Goal: Information Seeking & Learning: Learn about a topic

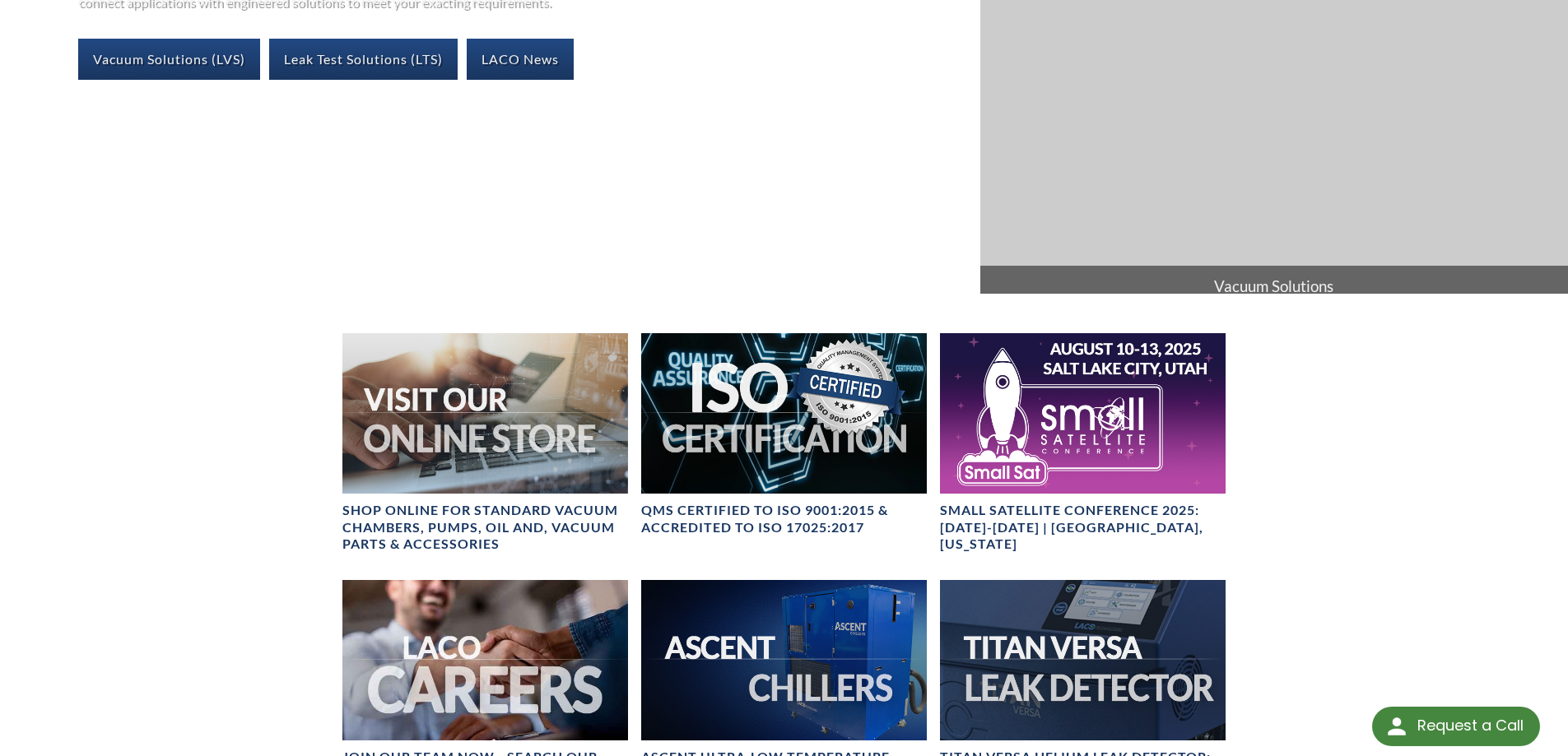
scroll to position [412, 0]
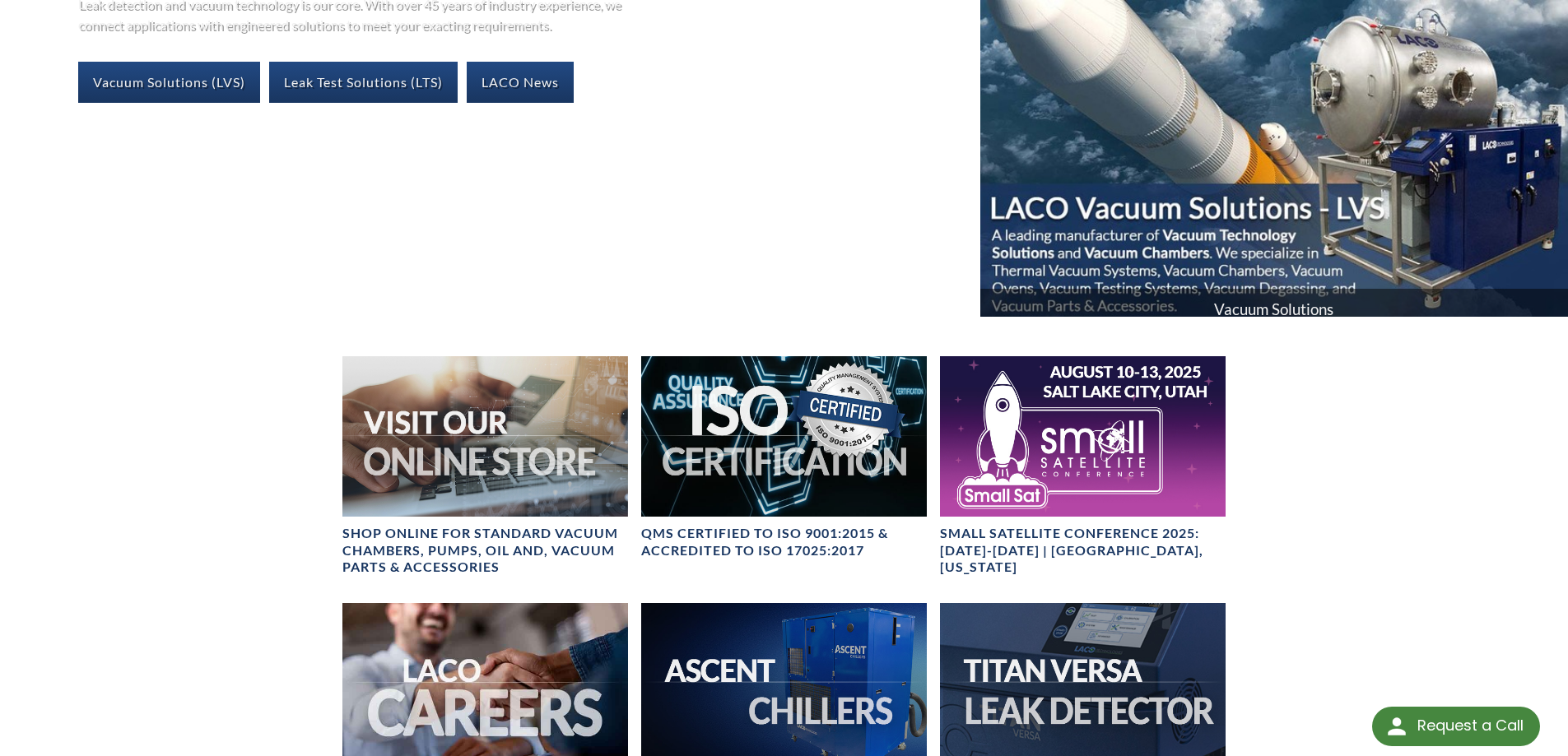
click at [1255, 308] on span "Vacuum Solutions" at bounding box center [1273, 309] width 587 height 41
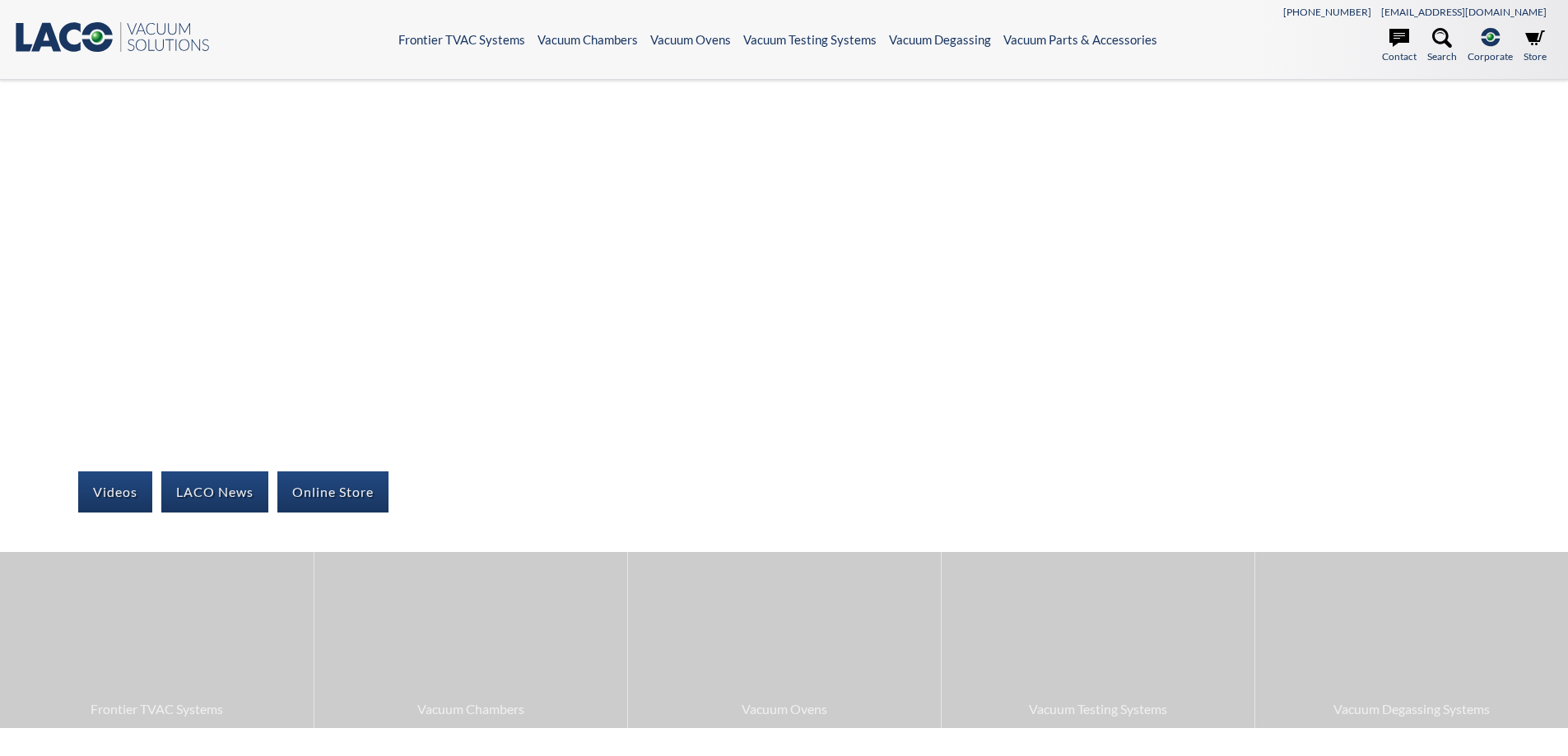
select select "Widget di traduzione della lingua"
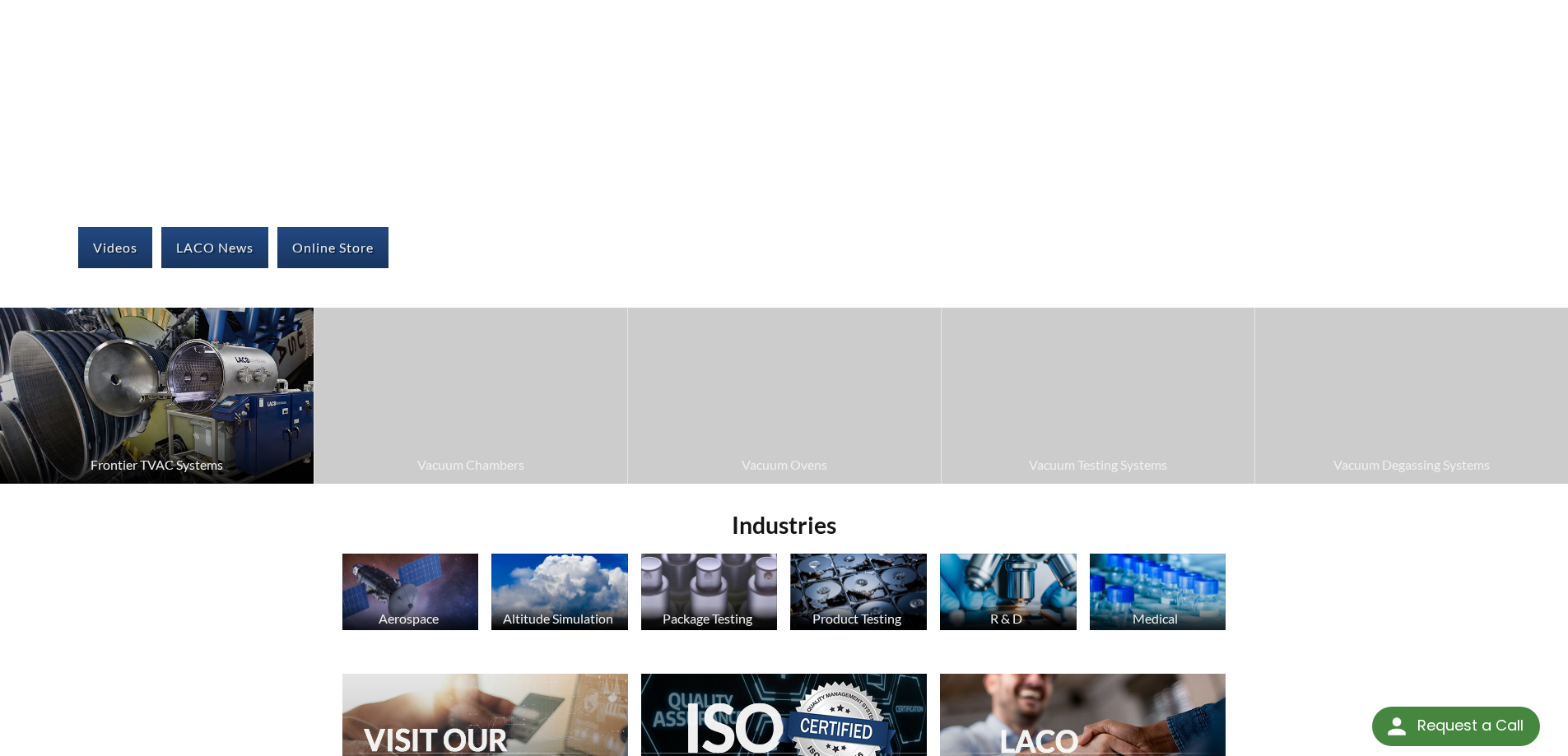
scroll to position [247, 0]
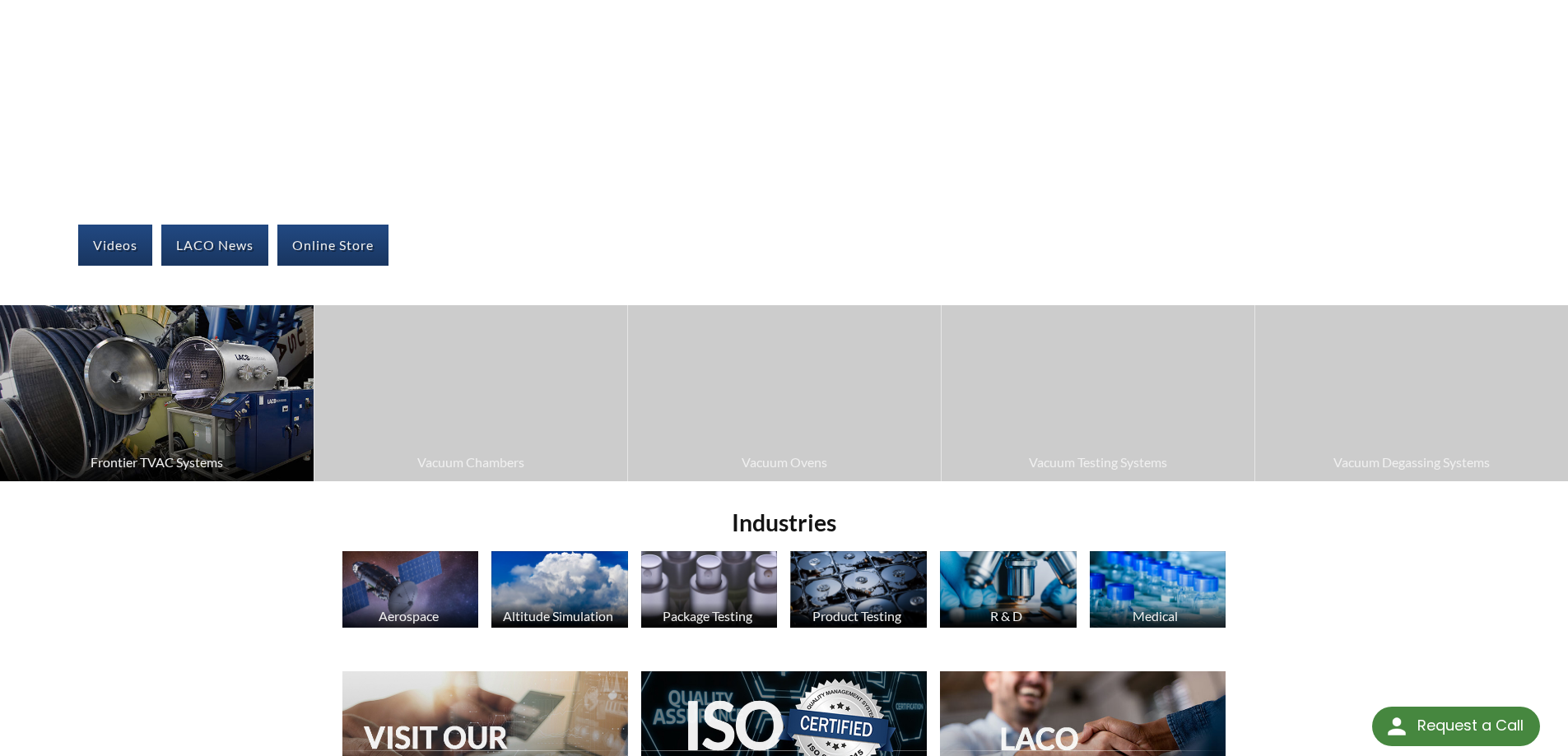
click at [166, 456] on span "Frontier TVAC Systems" at bounding box center [156, 463] width 297 height 21
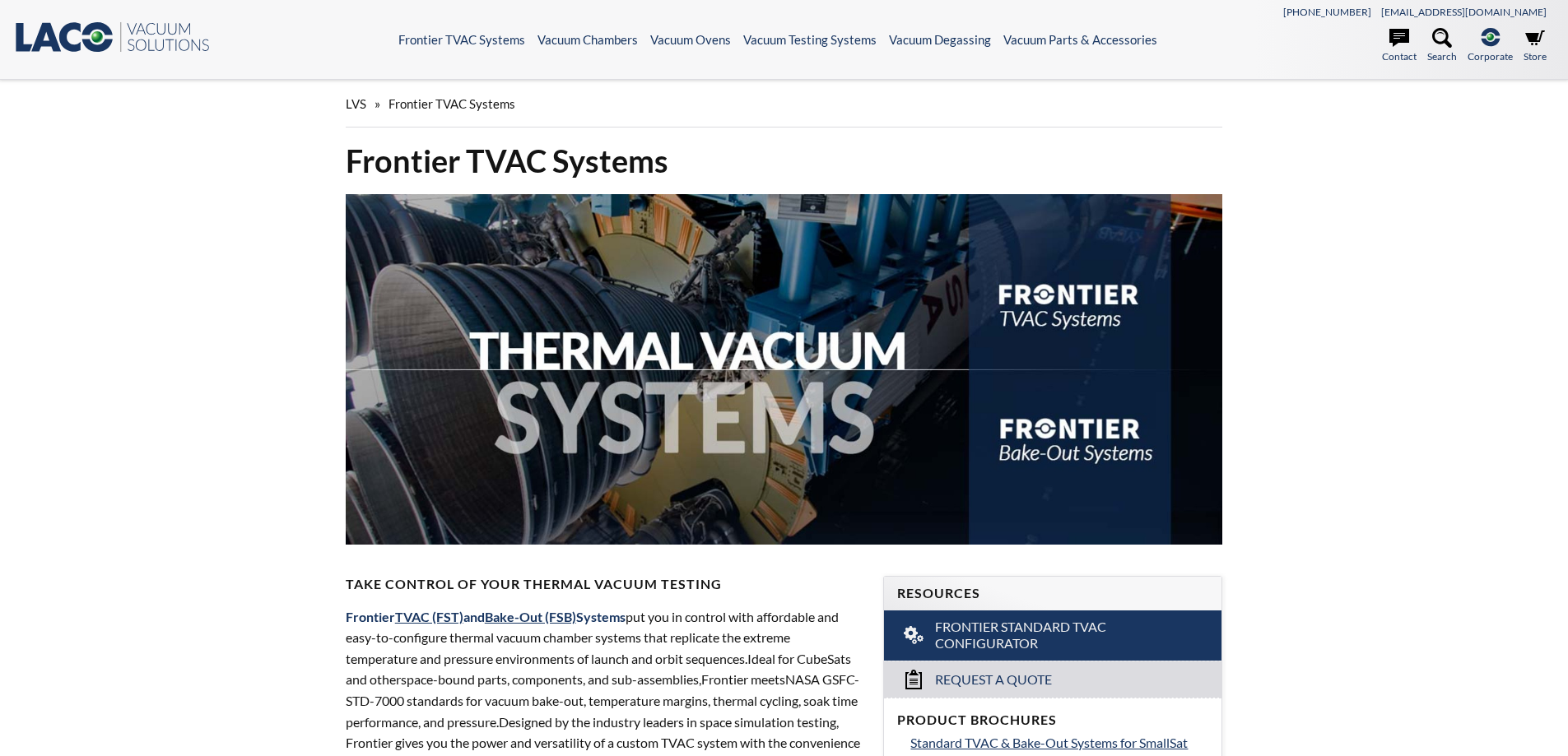
select select "Widget di traduzione della lingua"
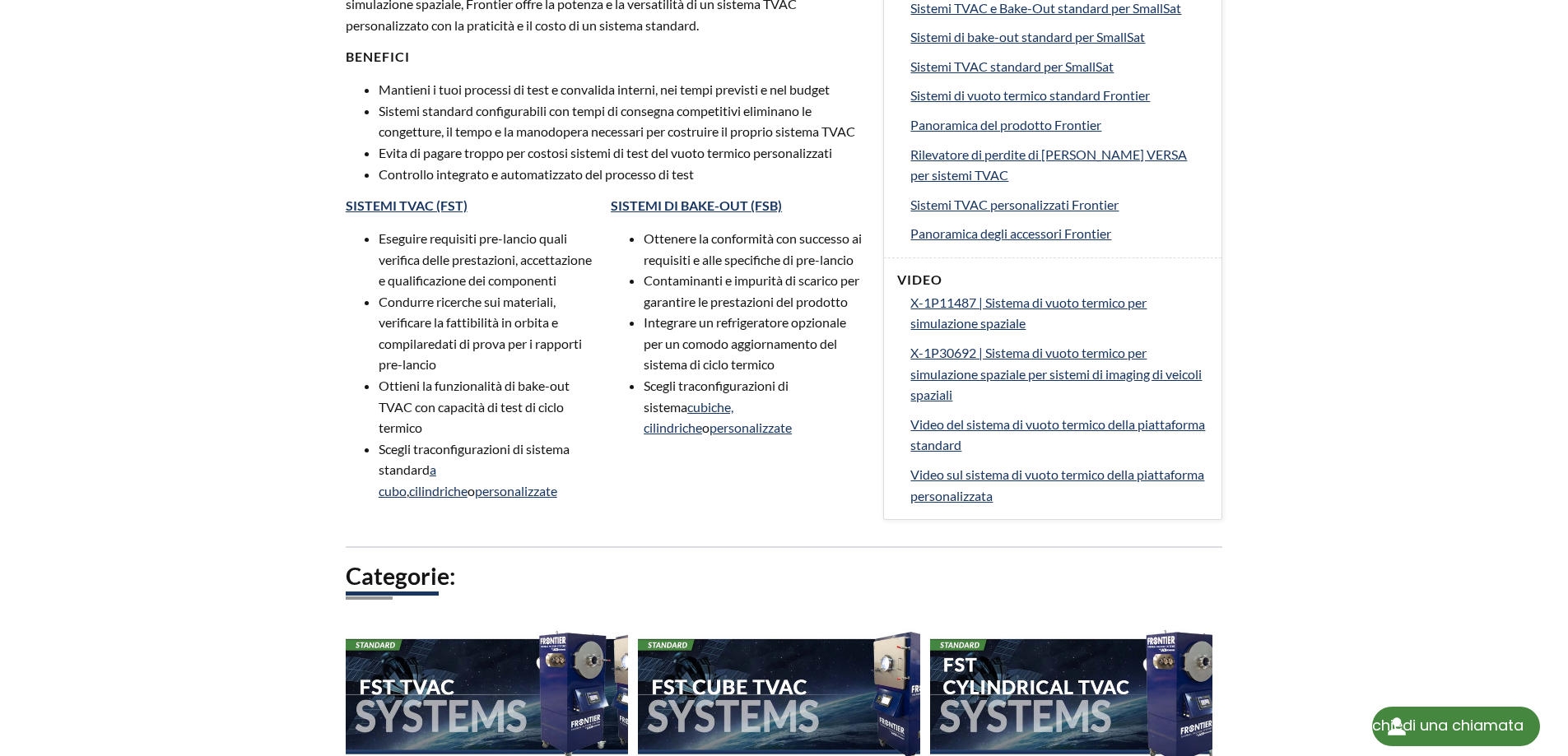
scroll to position [741, 0]
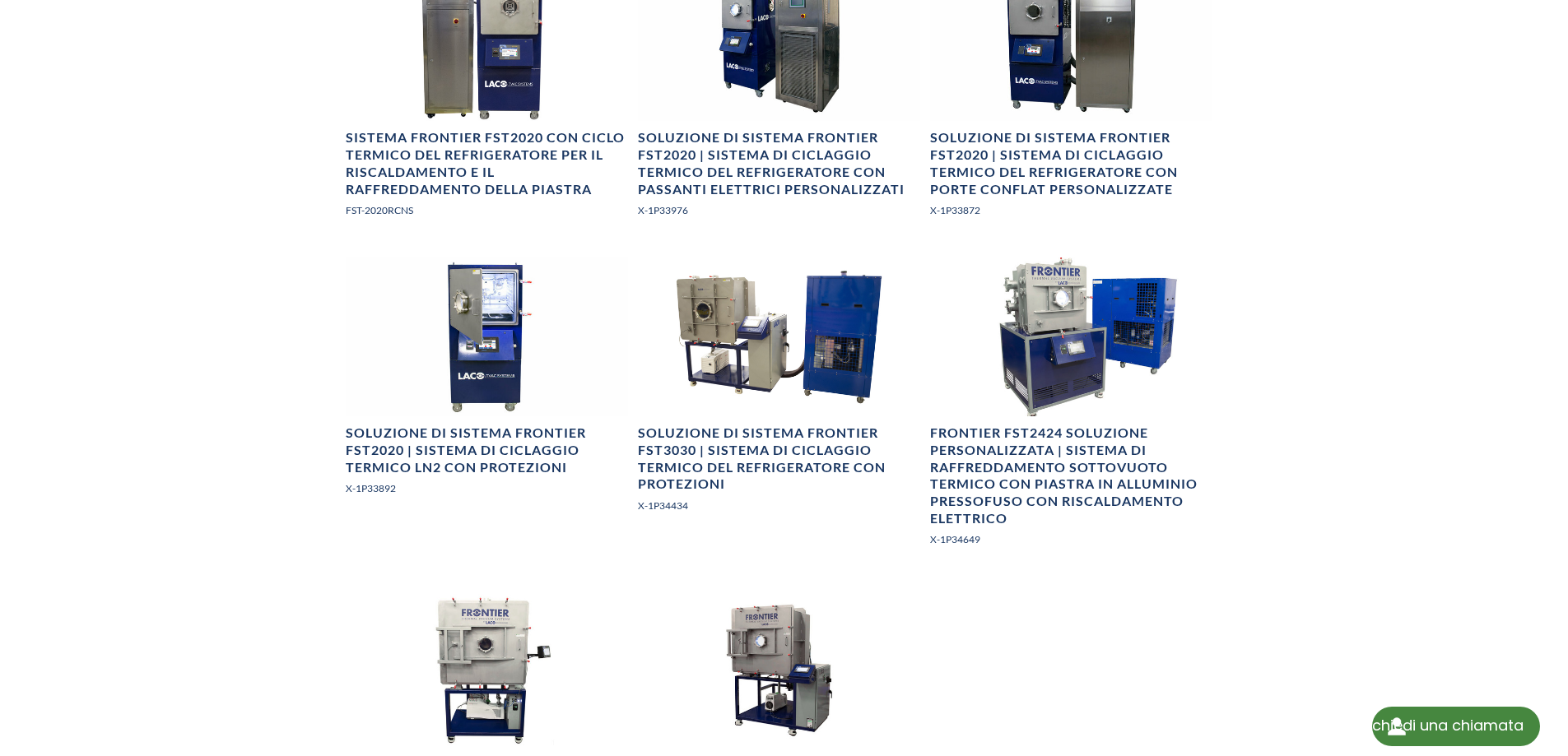
scroll to position [1317, 0]
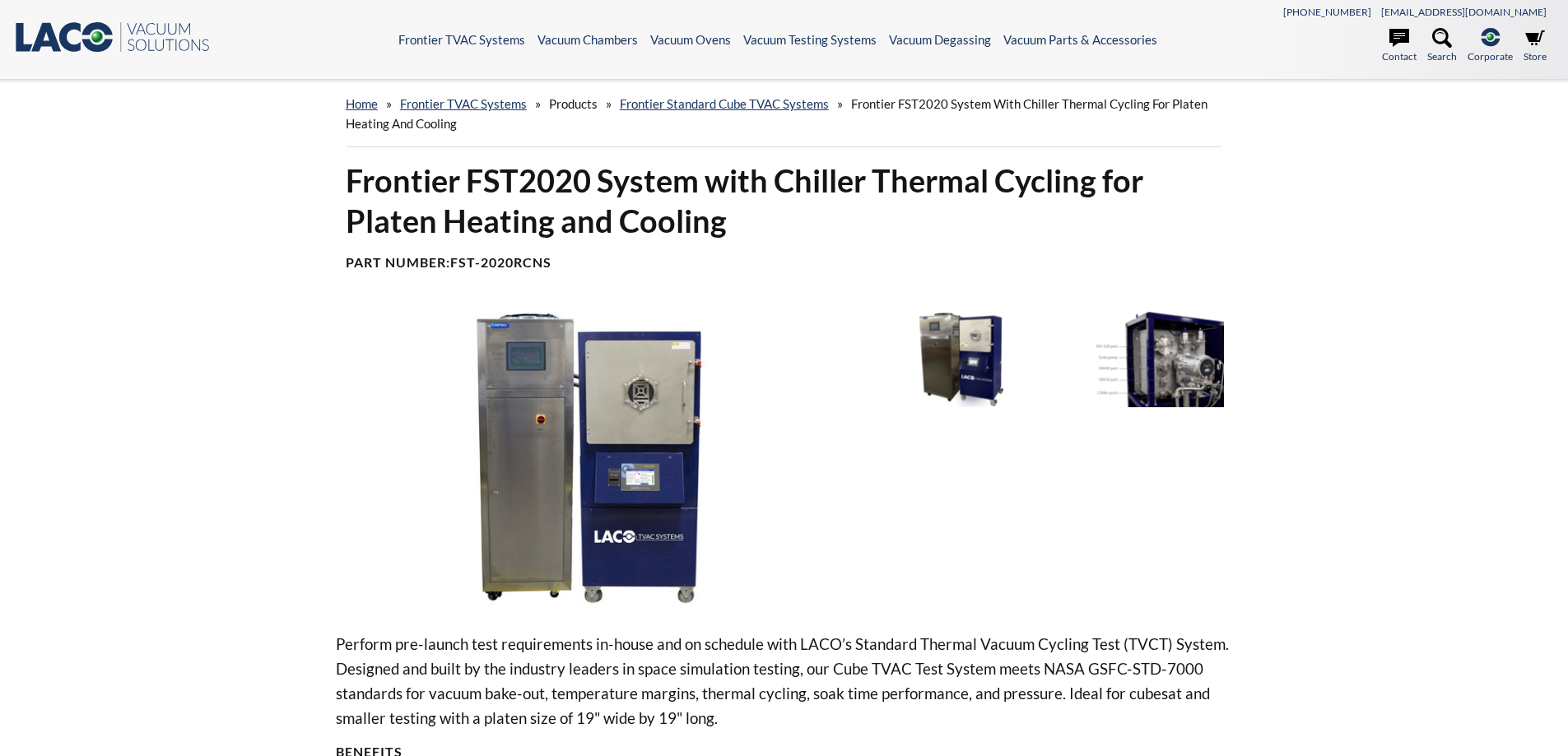
select select "Widget di traduzione della lingua"
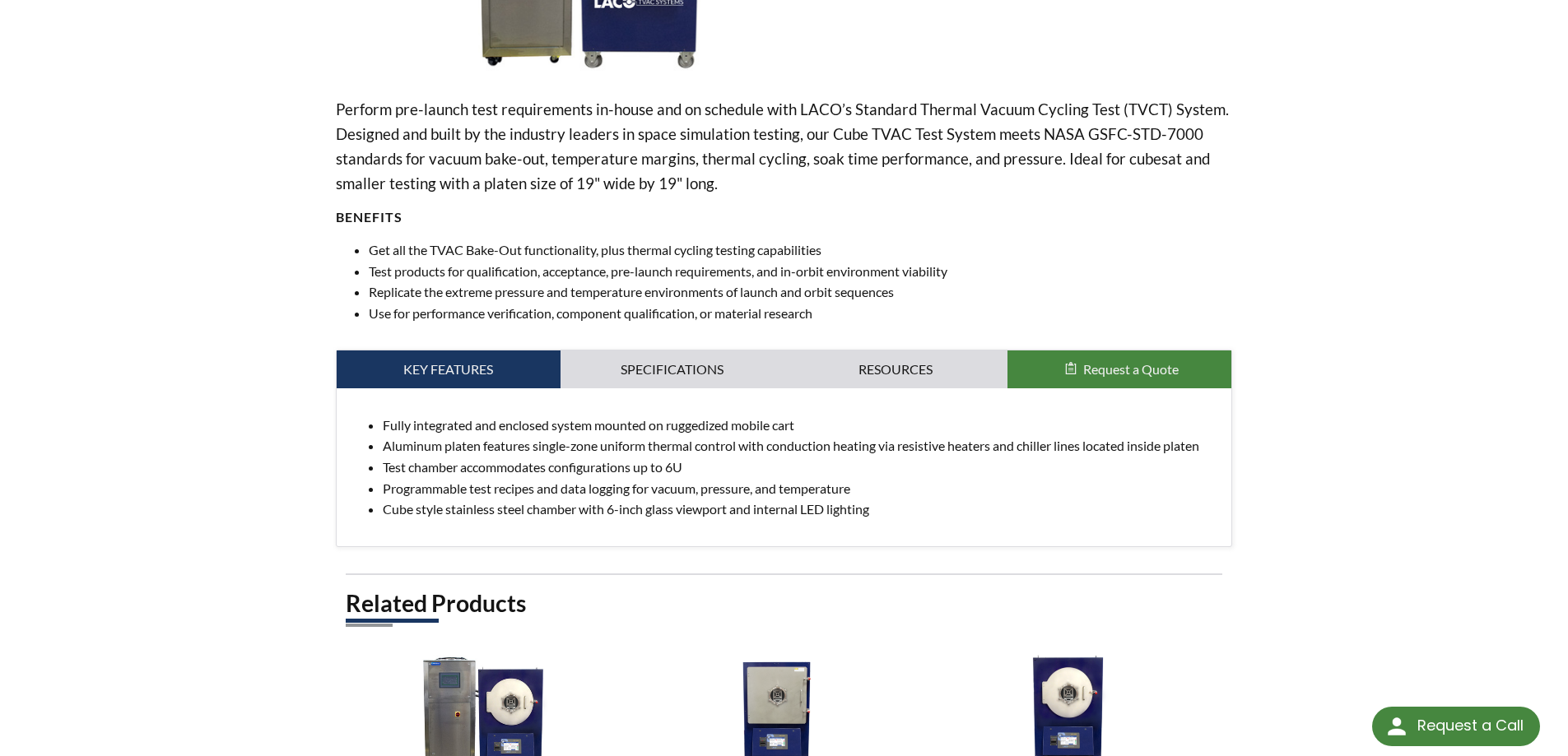
scroll to position [576, 0]
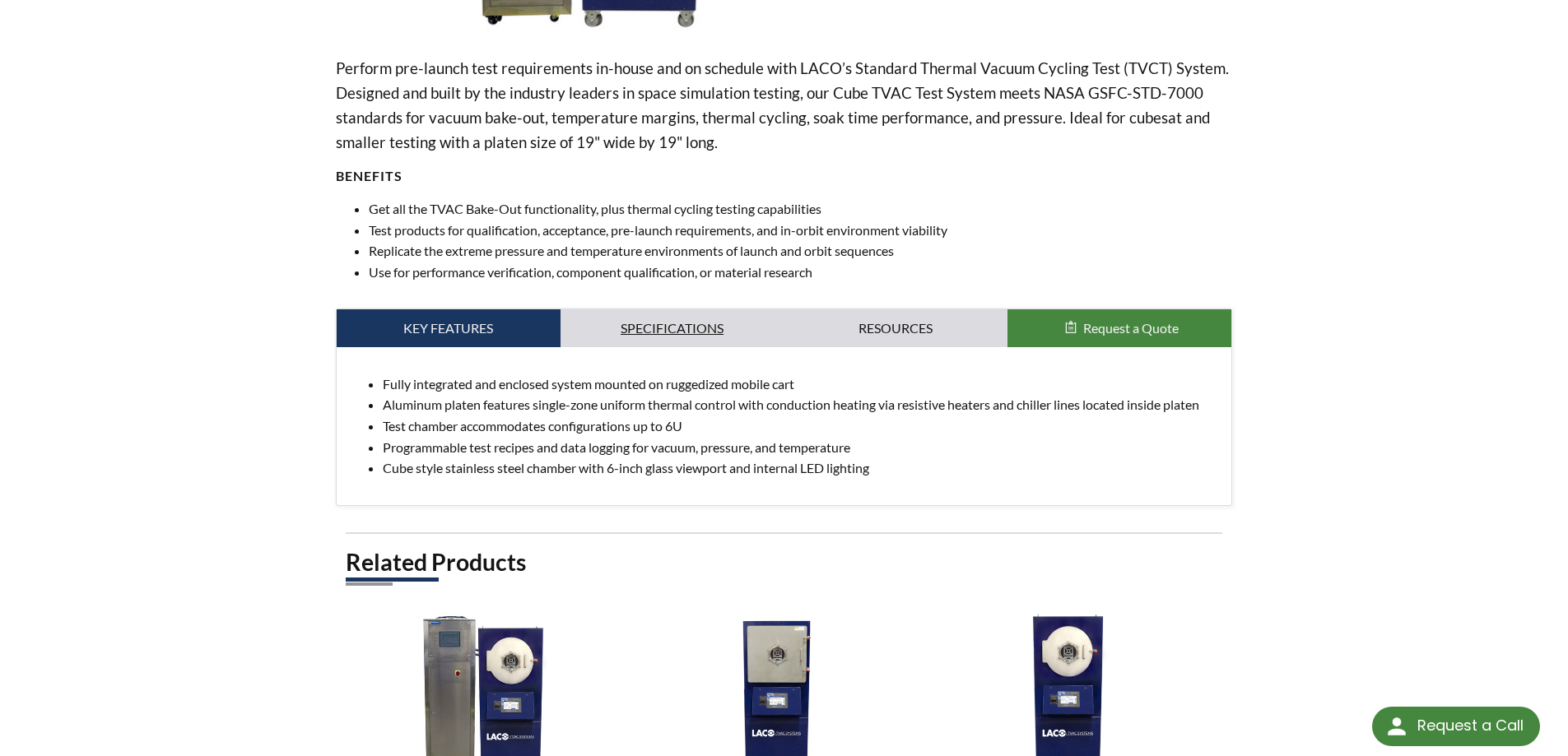
click at [648, 334] on link "Specifications" at bounding box center [672, 328] width 224 height 38
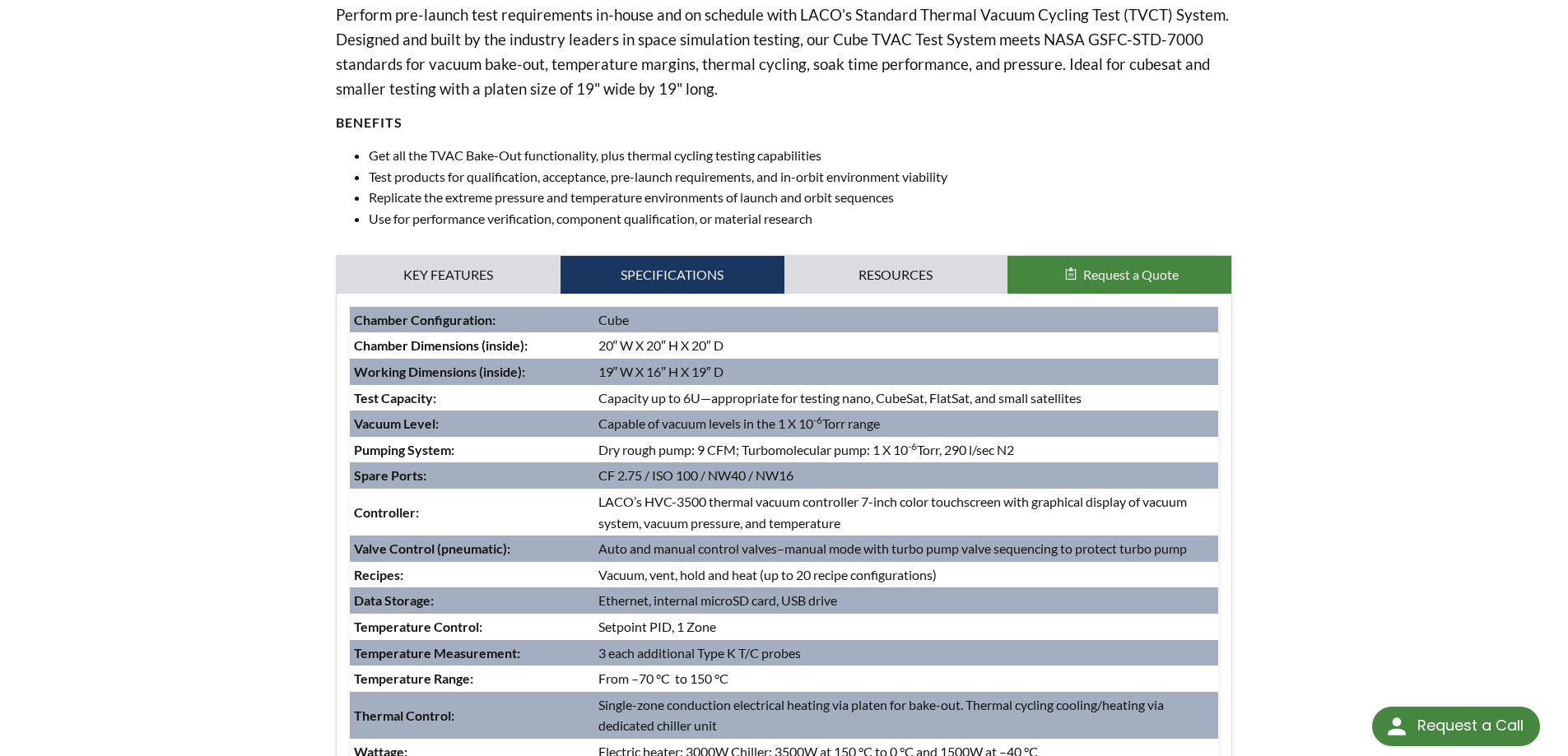
scroll to position [659, 0]
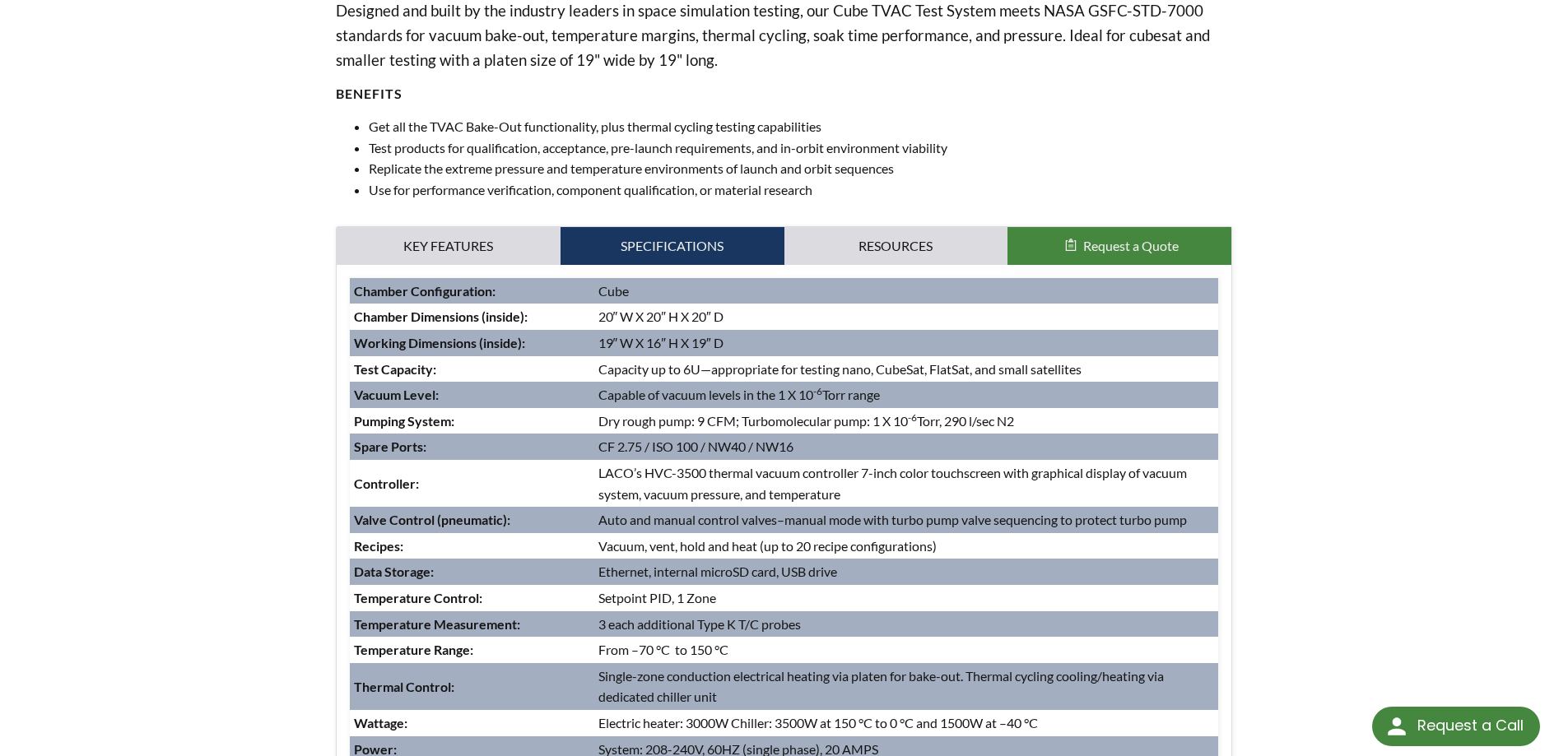
click at [235, 332] on div "home » Frontier TVAC Systems » Products » Frontier Standard Cube TVAC Systems »…" at bounding box center [784, 426] width 1568 height 2010
click at [65, 309] on div "home » Frontier TVAC Systems » Products » Frontier Standard Cube TVAC Systems »…" at bounding box center [784, 426] width 1568 height 2010
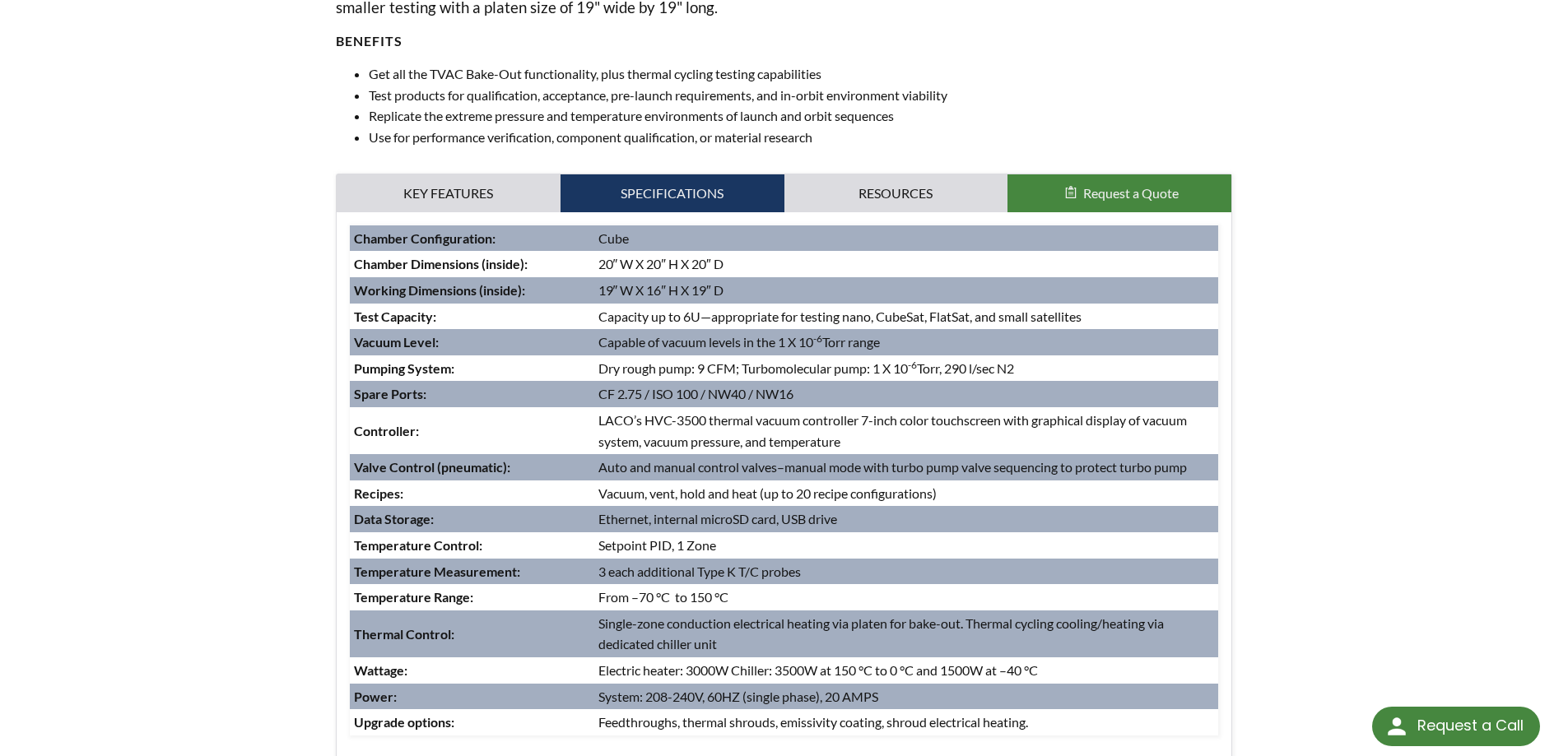
scroll to position [741, 0]
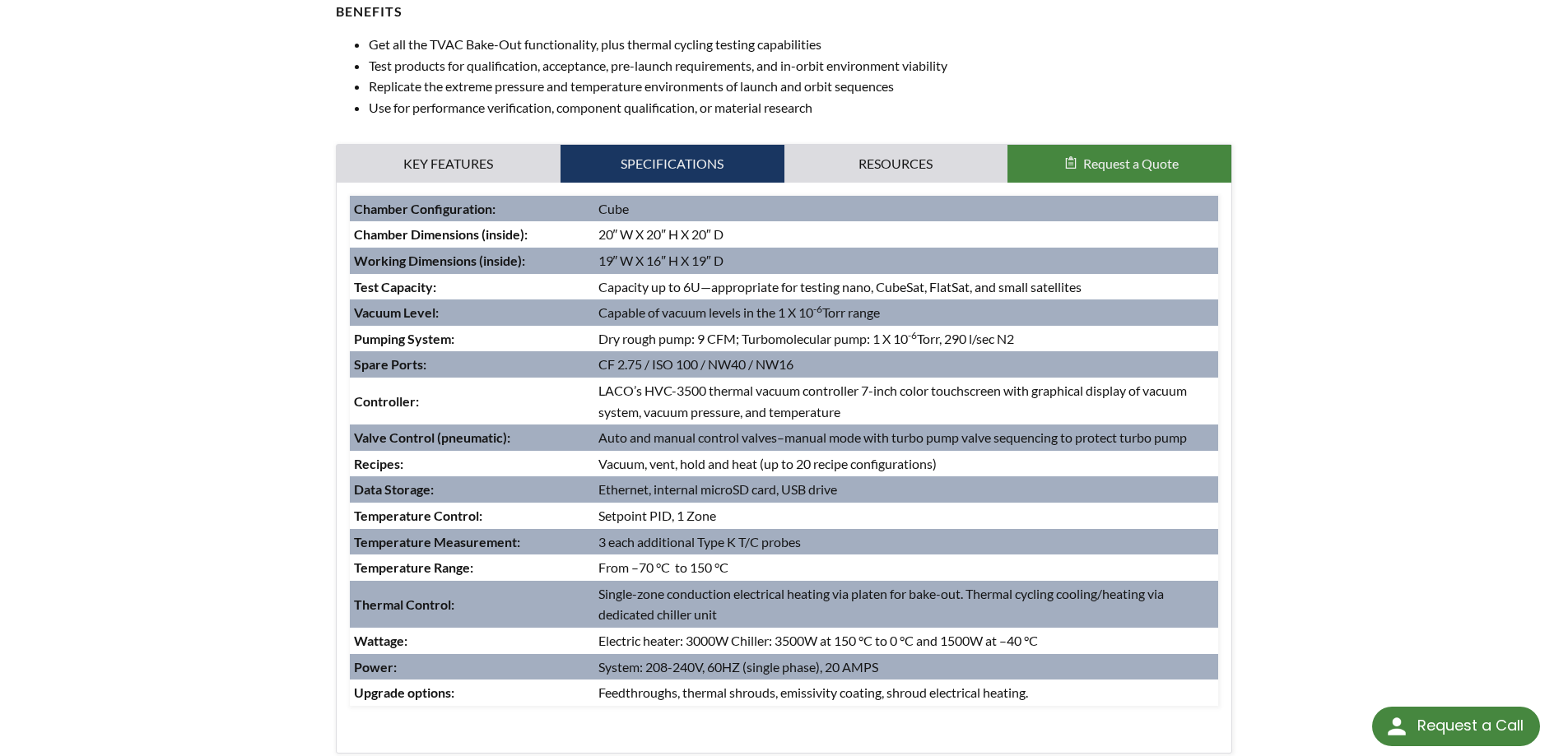
click at [170, 472] on div "home » Frontier TVAC Systems » Products » Frontier Standard Cube TVAC Systems »…" at bounding box center [784, 343] width 1568 height 2010
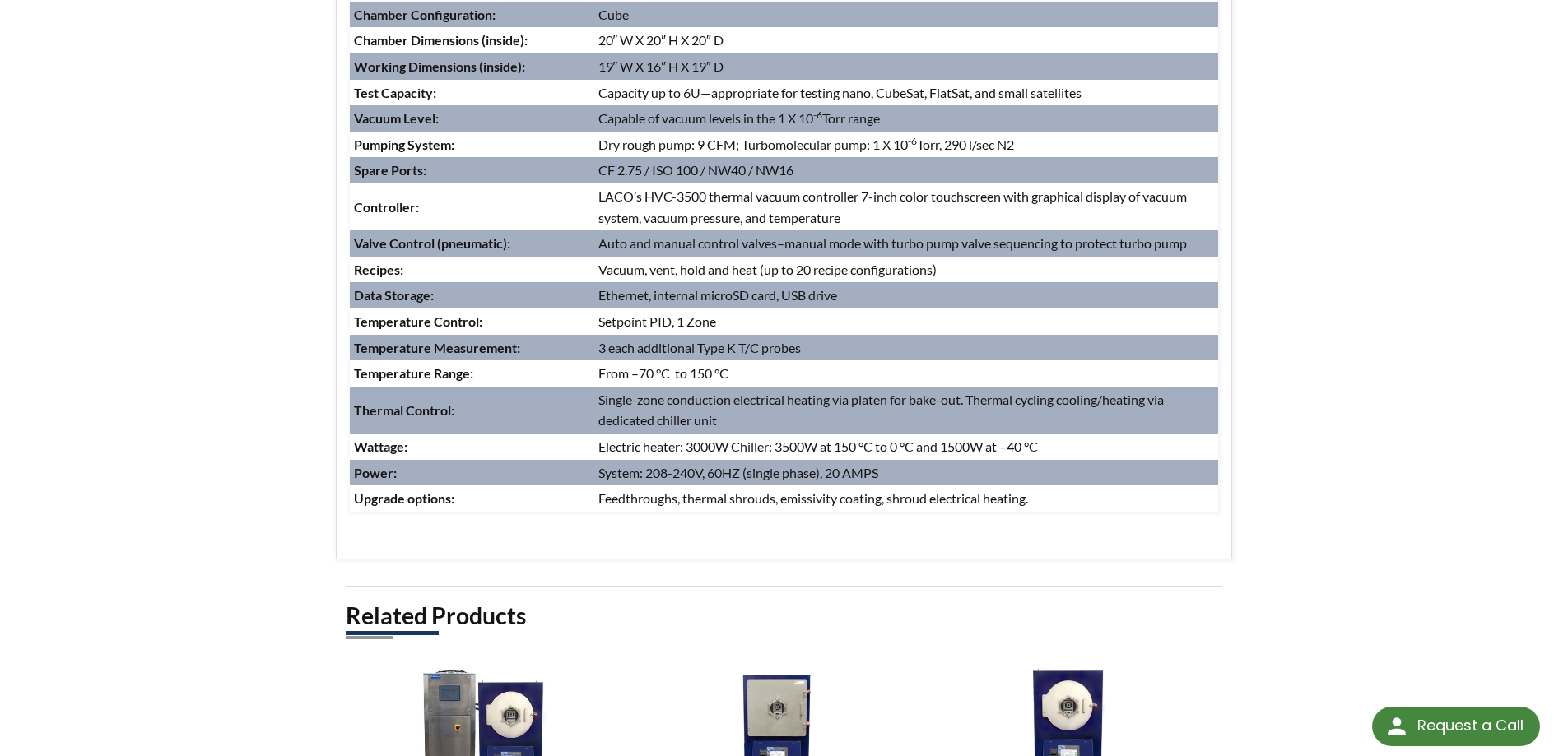
scroll to position [905, 0]
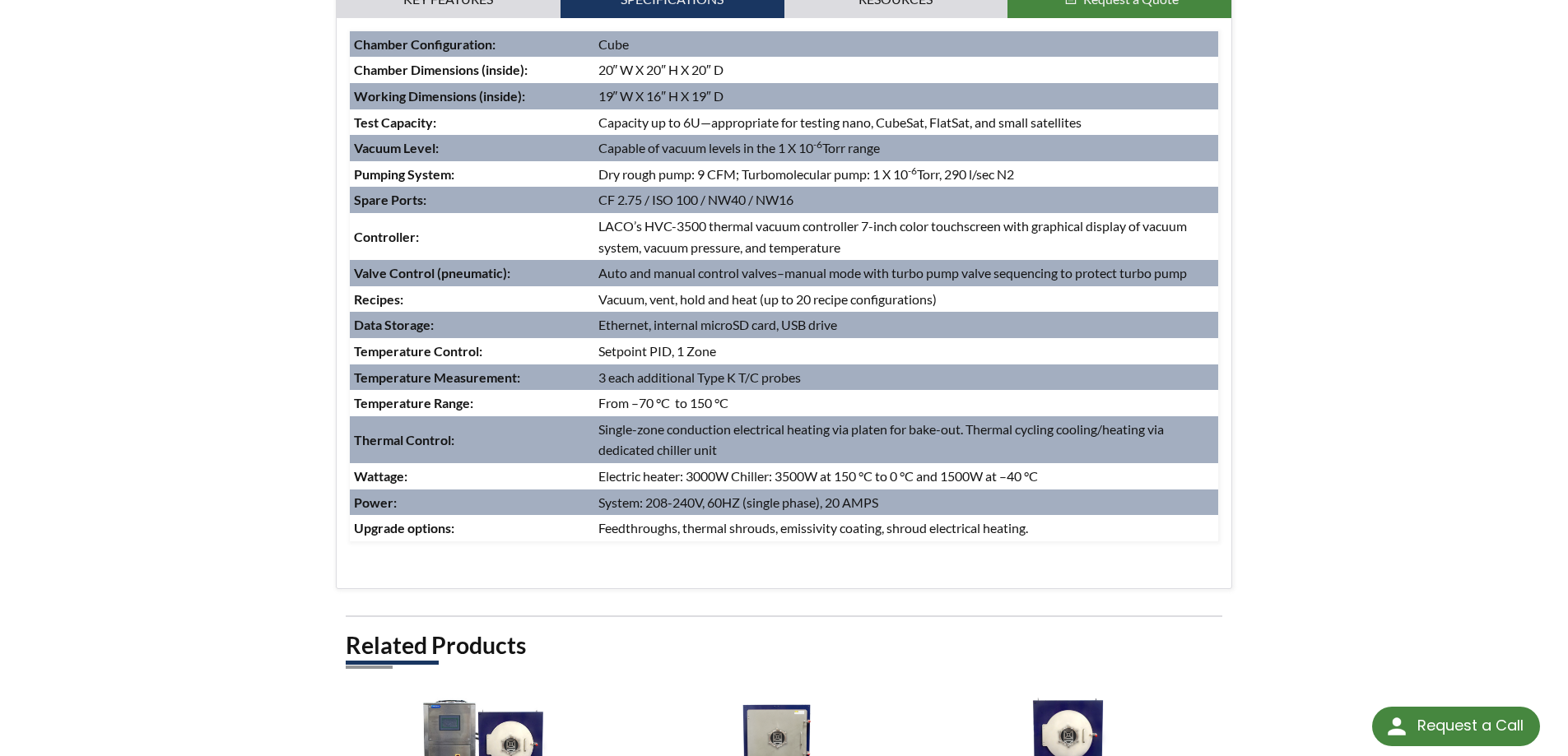
click at [48, 485] on div "home » Frontier TVAC Systems » Products » Frontier Standard Cube TVAC Systems »…" at bounding box center [784, 179] width 1568 height 2010
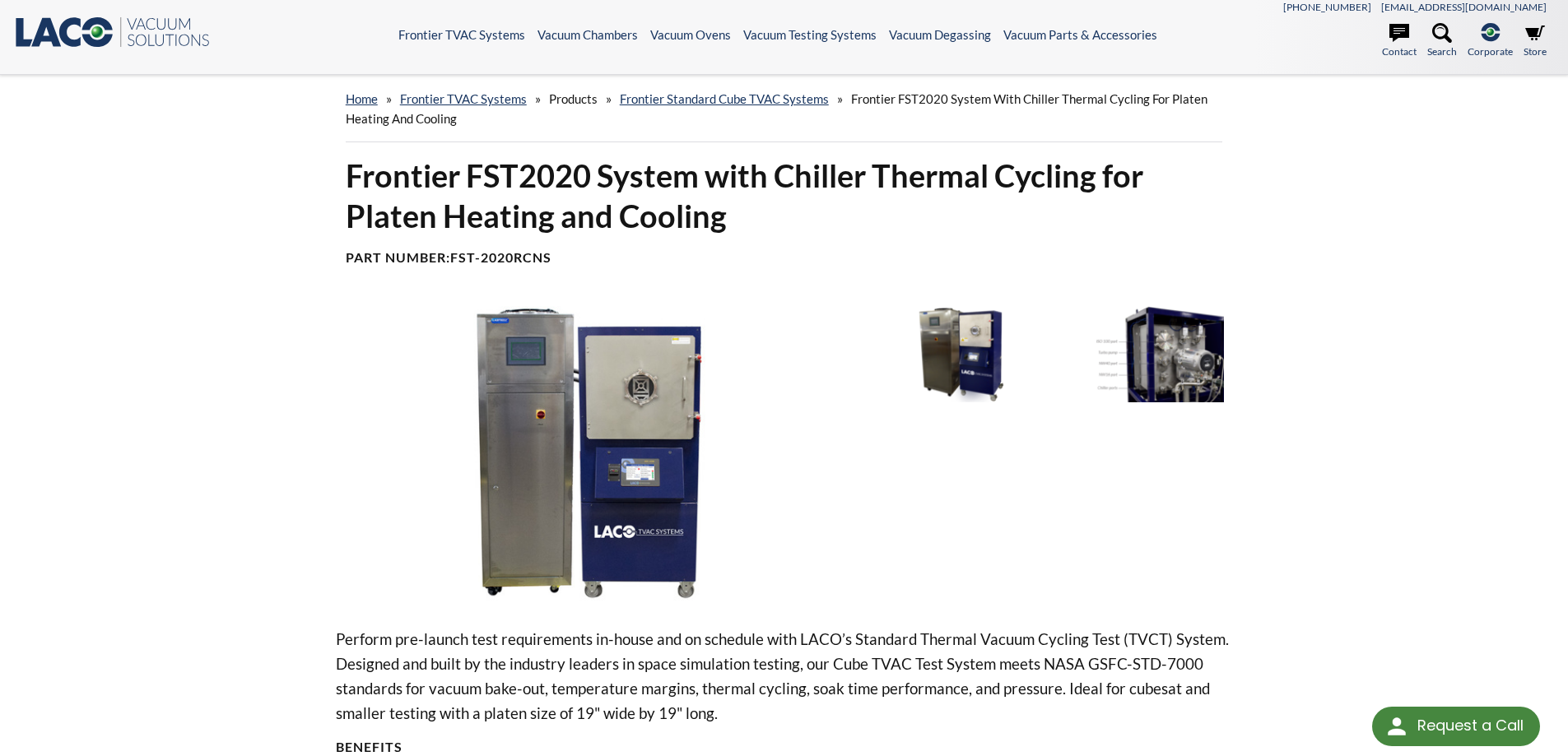
scroll to position [0, 0]
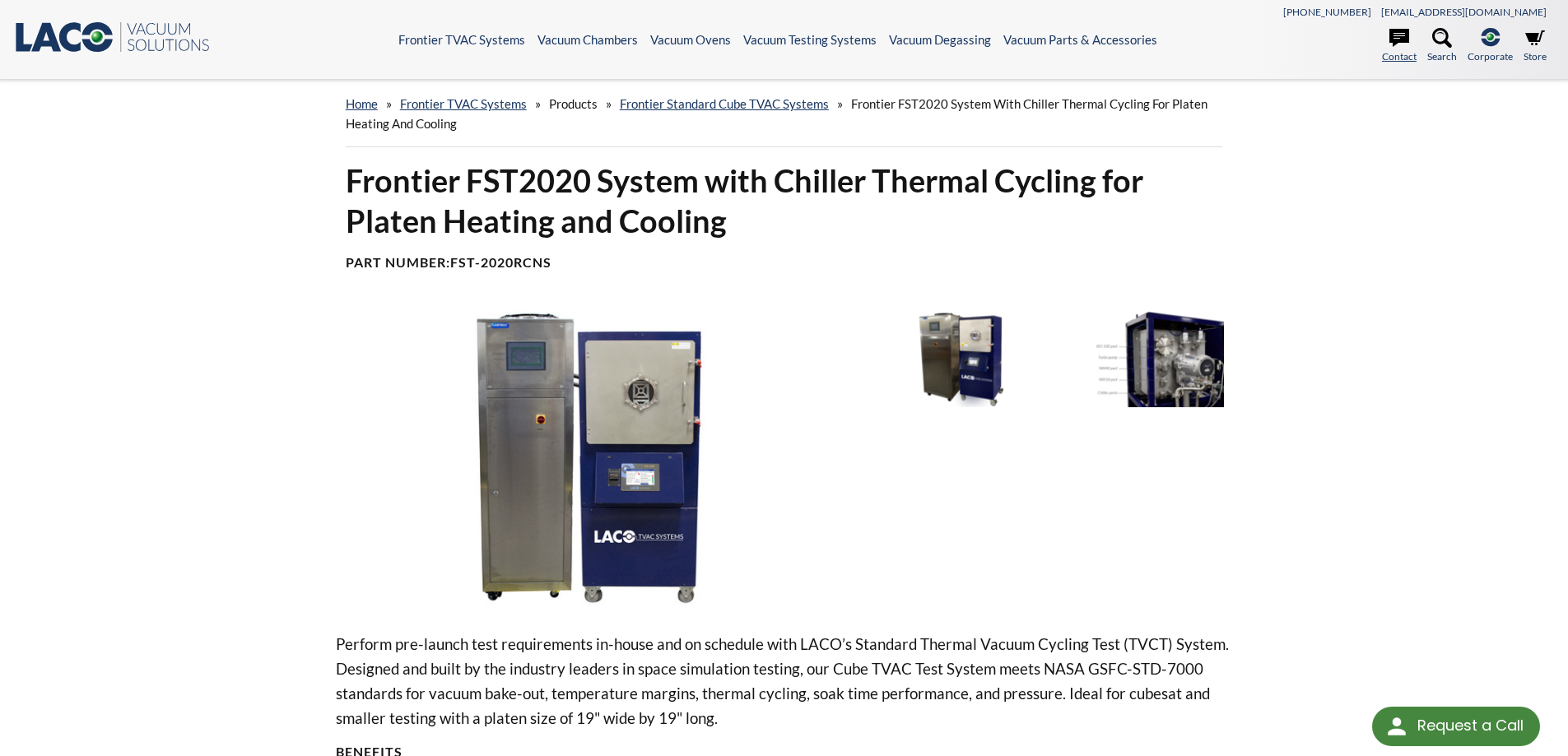
click at [1396, 57] on link "Contact" at bounding box center [1399, 46] width 34 height 36
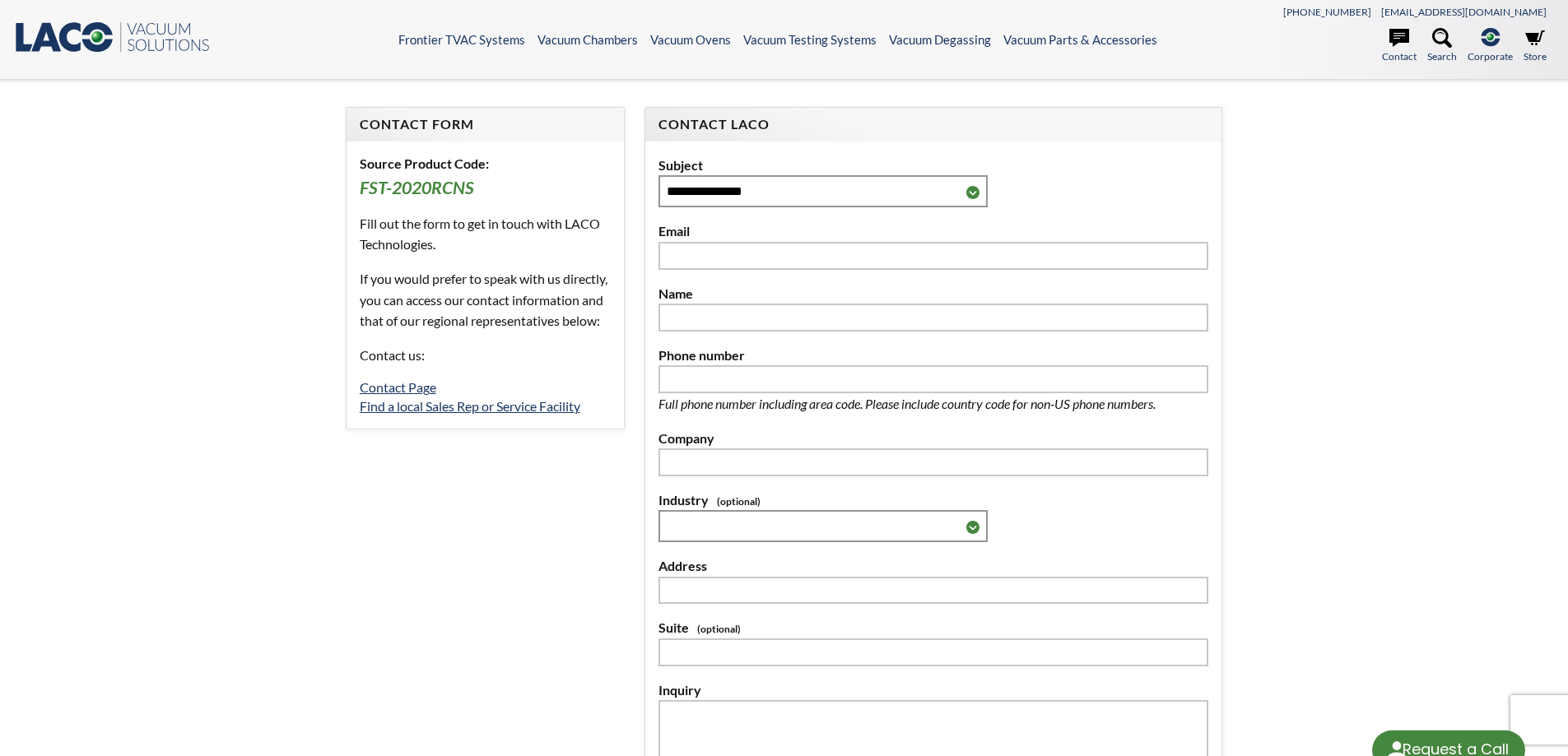
select select "Widget di traduzione della lingua"
click at [399, 414] on link "Find a local Sales Rep or Service Facility" at bounding box center [470, 407] width 220 height 16
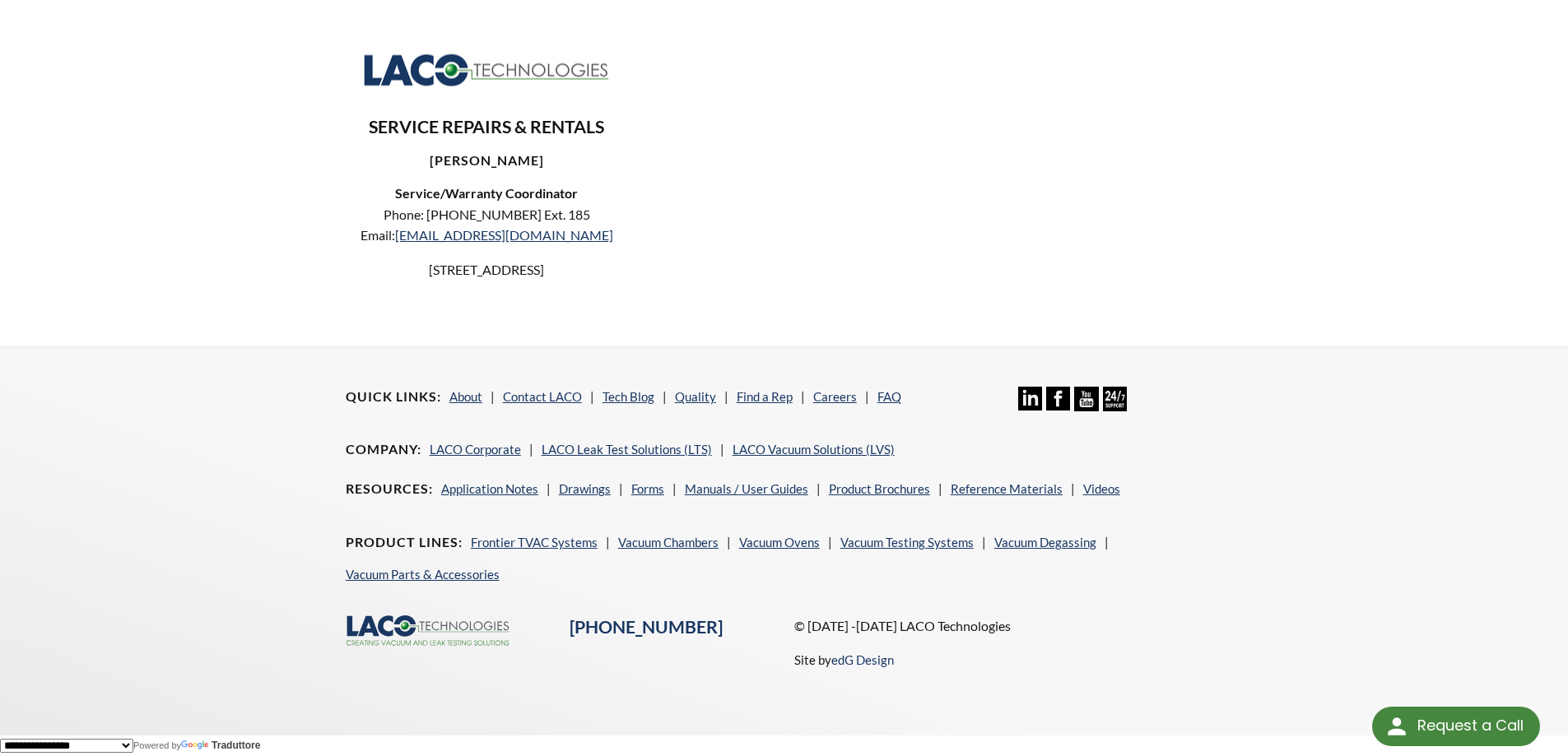
scroll to position [905, 0]
